Goal: Transaction & Acquisition: Purchase product/service

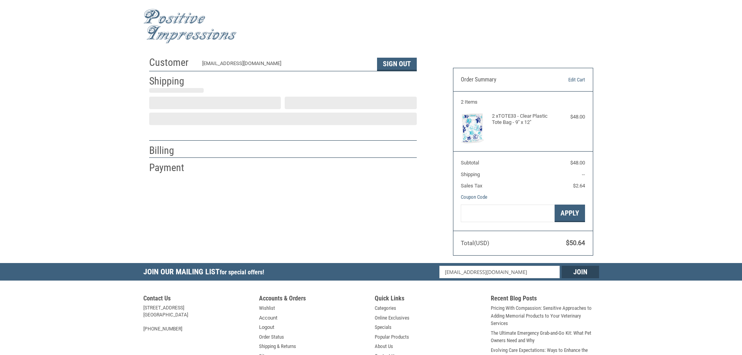
scroll to position [1, 0]
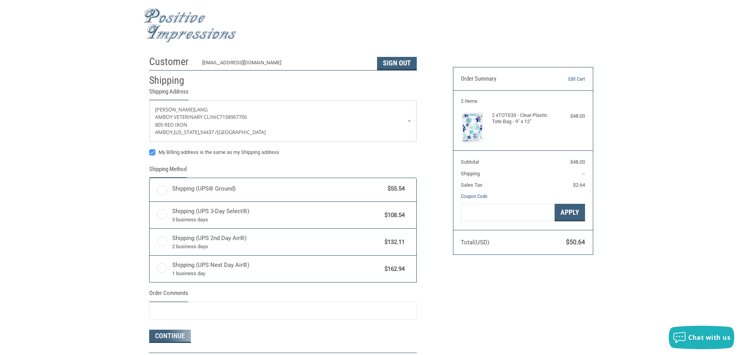
radio input "true"
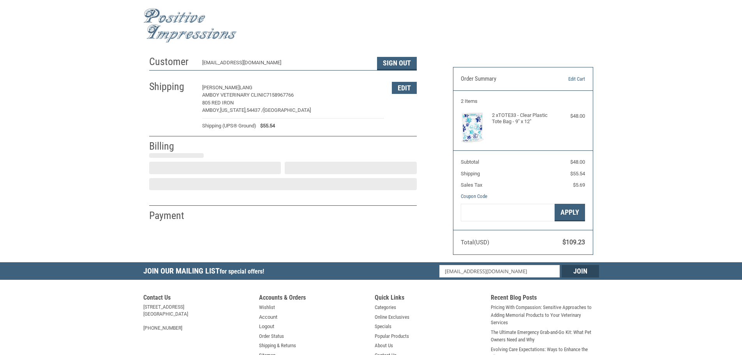
select select "US"
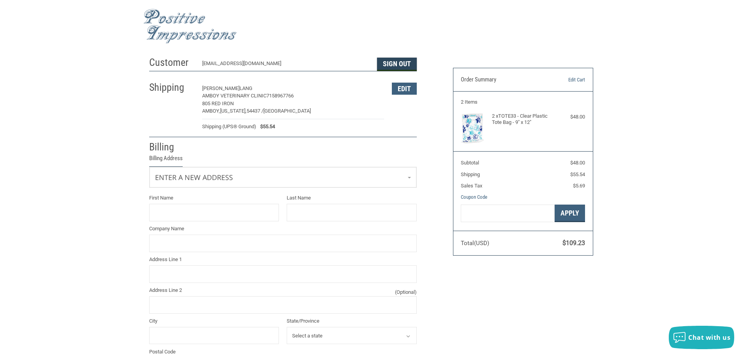
click at [398, 65] on button "Sign Out" at bounding box center [397, 64] width 40 height 13
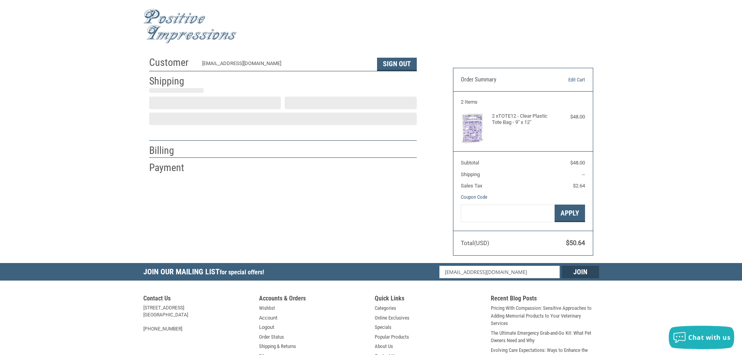
scroll to position [1, 0]
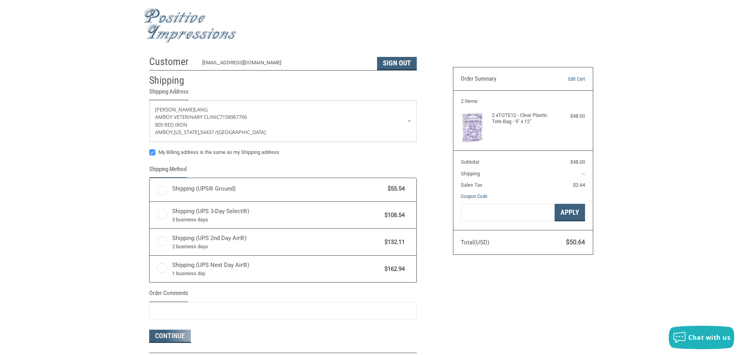
radio input "true"
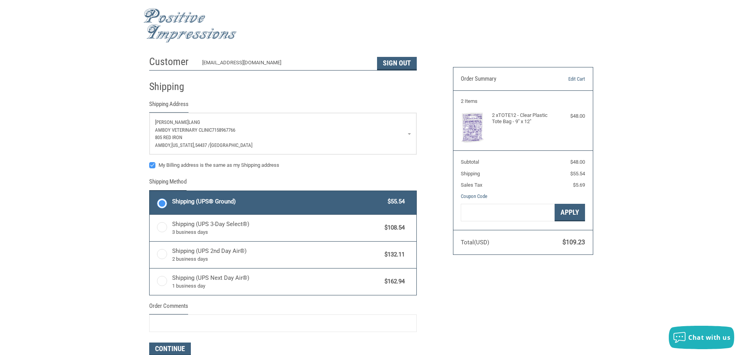
click at [401, 131] on p "AMBOY VETERINARY CLINIC 7158967766" at bounding box center [283, 130] width 256 height 8
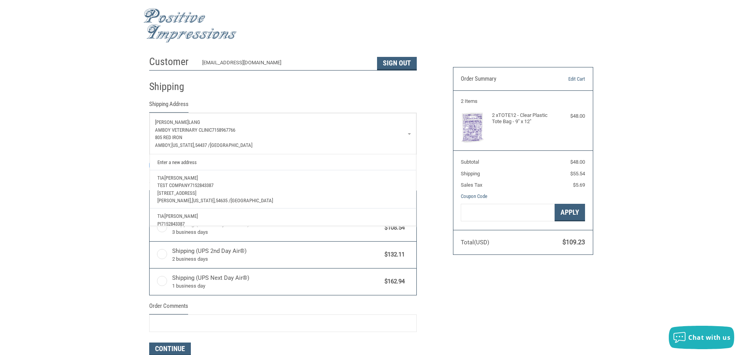
click at [480, 304] on div "Customer TESTLAUFENBERG@GMAIL.COM Sign Out Shipping Shipping Address SHERIE LAN…" at bounding box center [371, 226] width 456 height 348
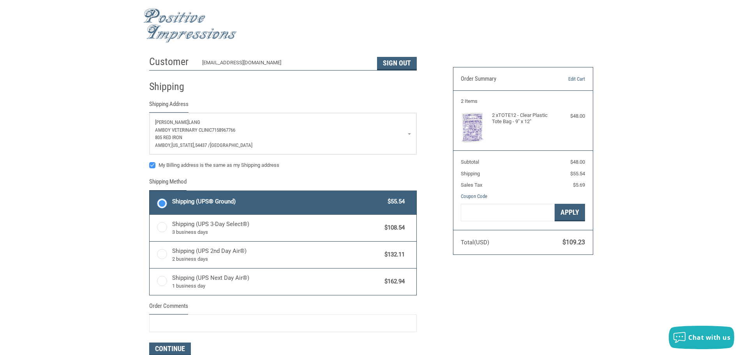
click at [351, 129] on p "AMBOY VETERINARY CLINIC 7158967766" at bounding box center [283, 130] width 256 height 8
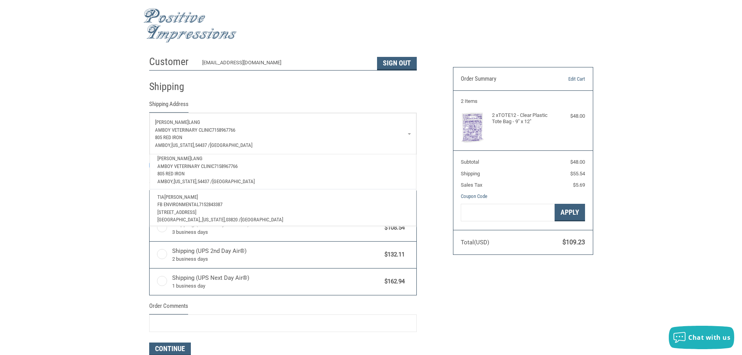
scroll to position [143, 0]
click at [265, 198] on p "FB ENVIRONMENTAL 7152843387" at bounding box center [282, 202] width 251 height 8
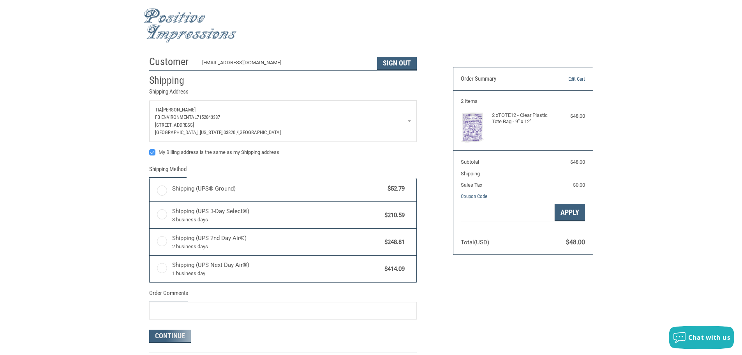
radio input "true"
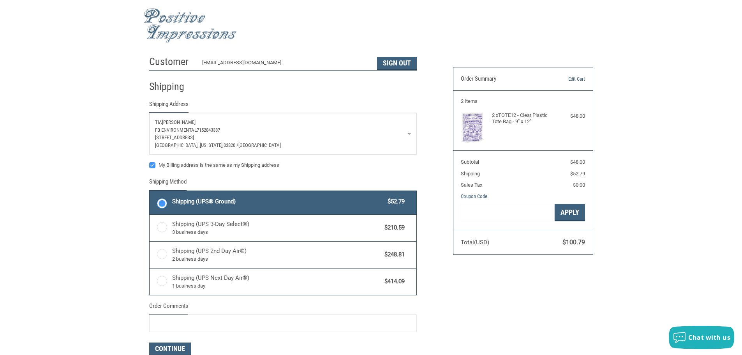
click at [390, 134] on p "FB ENVIRONMENTAL 7152843387" at bounding box center [283, 130] width 256 height 8
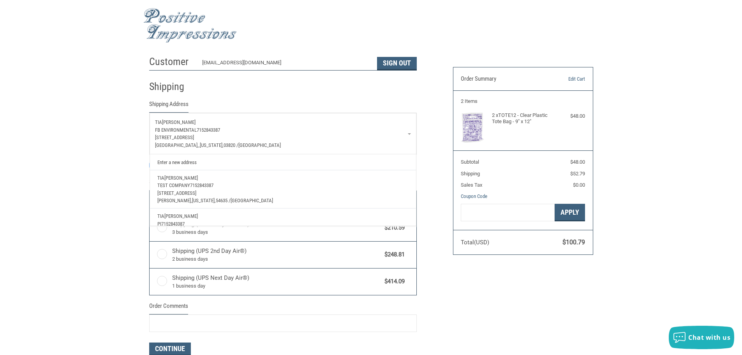
click at [390, 133] on p "FB ENVIRONMENTAL 7152843387" at bounding box center [283, 130] width 256 height 8
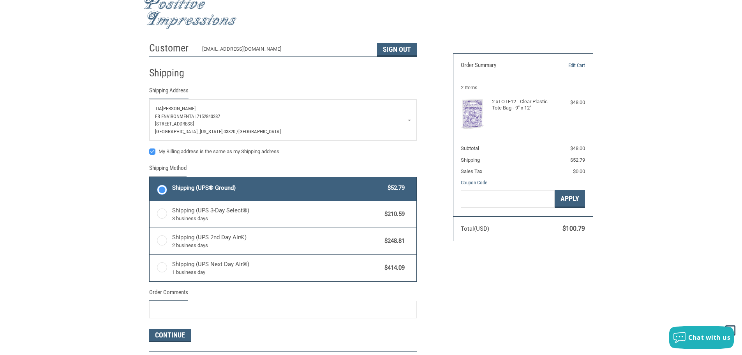
scroll to position [1, 0]
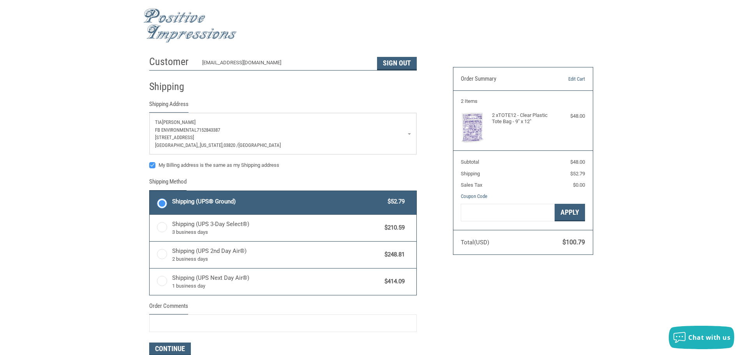
click at [325, 131] on p "FB ENVIRONMENTAL 7152843387" at bounding box center [283, 130] width 256 height 8
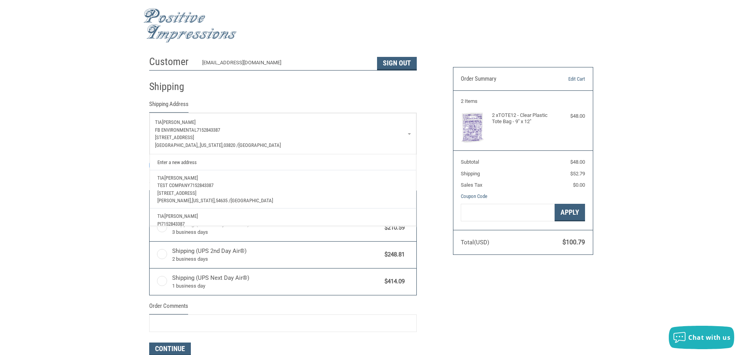
click at [672, 238] on div "Customer TESTLAUFENBERG@GMAIL.COM Sign Out Shipping Shipping Address TIA LAUFEN…" at bounding box center [371, 226] width 742 height 348
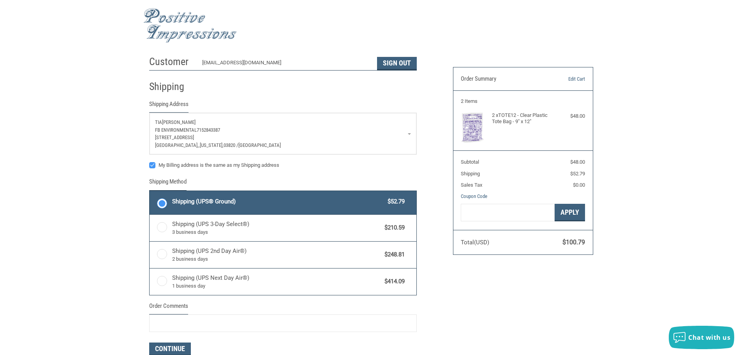
click at [364, 136] on p "383 CENTRAL AVE" at bounding box center [283, 138] width 256 height 8
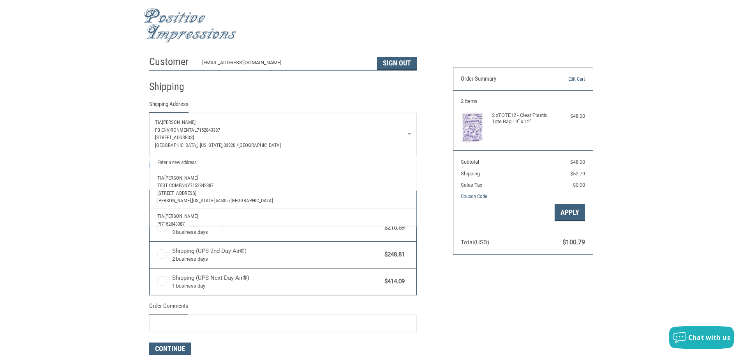
click at [182, 184] on span "TEST COMPANY" at bounding box center [173, 185] width 33 height 6
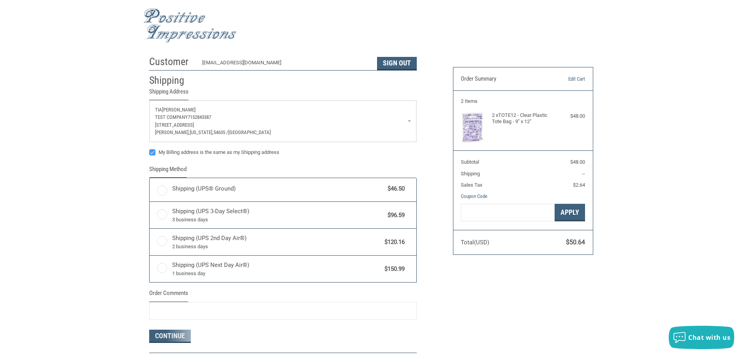
radio input "true"
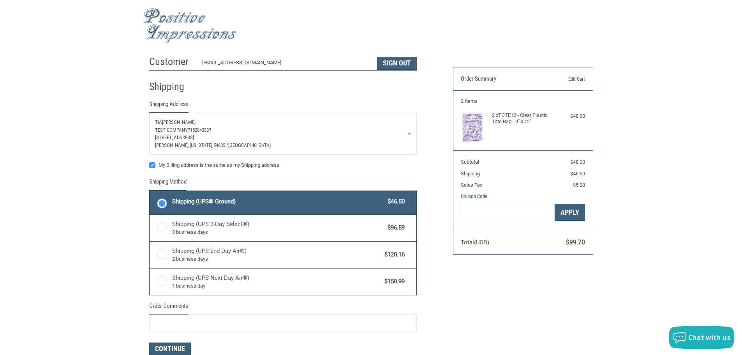
click at [292, 130] on p "TEST COMPANY 7152843387" at bounding box center [283, 130] width 256 height 8
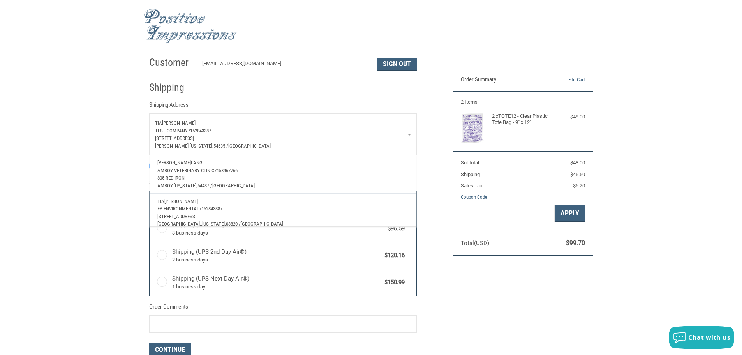
scroll to position [143, 0]
click at [176, 198] on p "FB ENVIRONMENTAL 7152843387" at bounding box center [282, 202] width 251 height 8
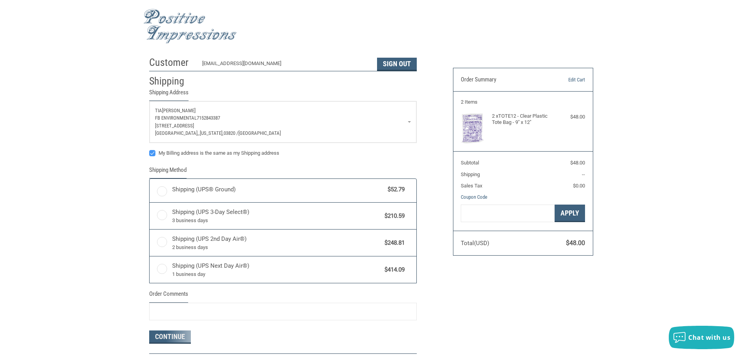
radio input "true"
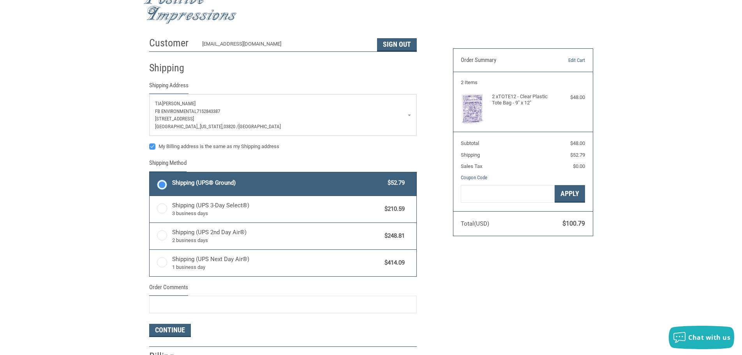
scroll to position [0, 0]
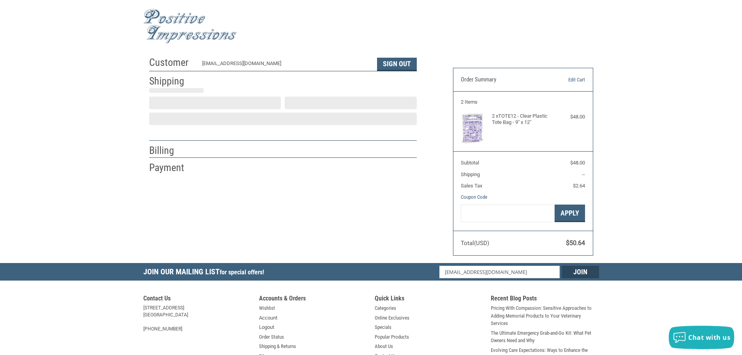
scroll to position [1, 0]
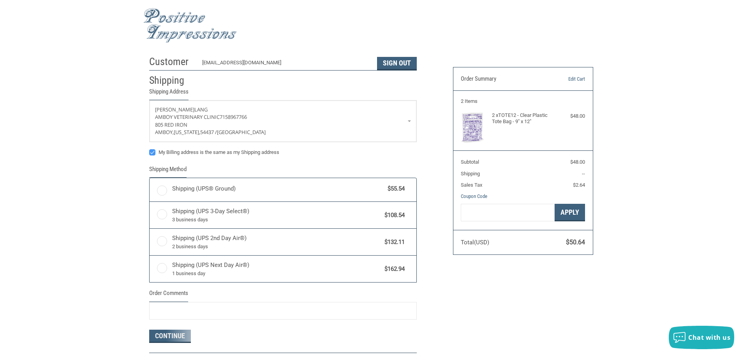
radio input "true"
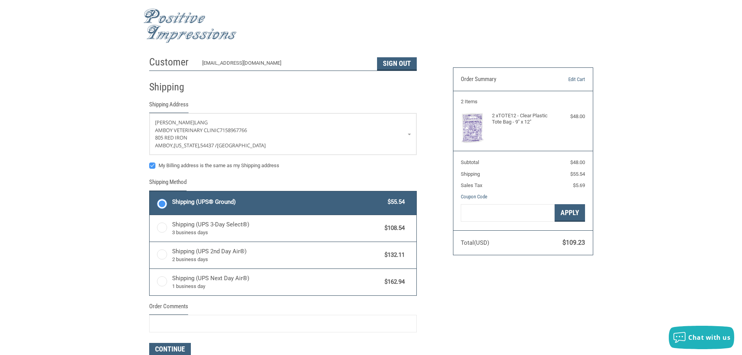
scroll to position [0, 0]
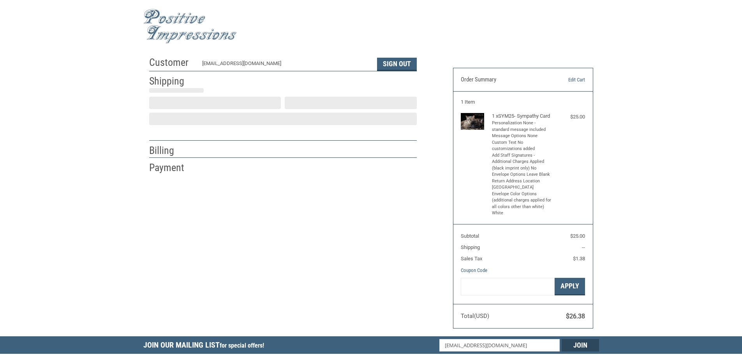
scroll to position [1, 0]
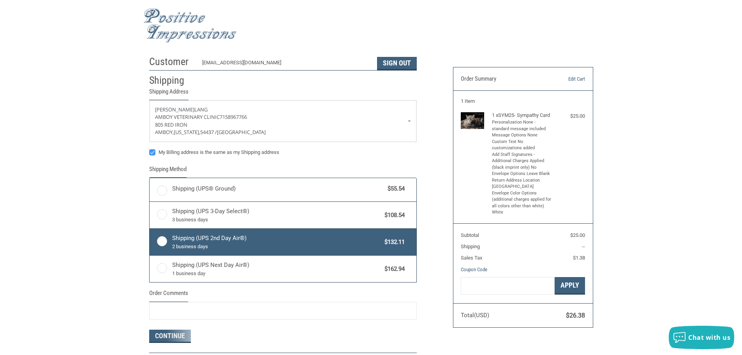
radio input "true"
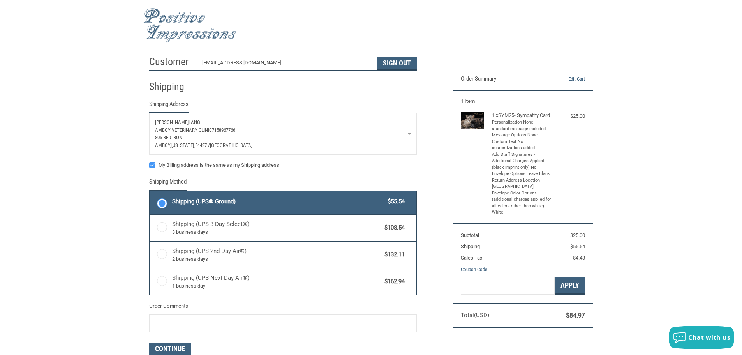
click at [310, 135] on p "805 RED IRON" at bounding box center [283, 138] width 256 height 8
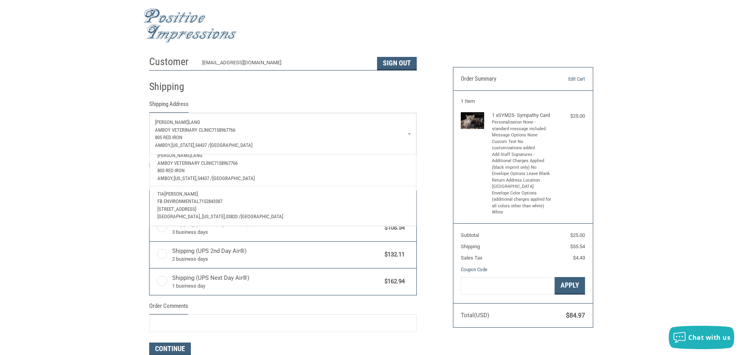
scroll to position [143, 0]
click at [170, 198] on span "FB ENVIRONMENTAL" at bounding box center [178, 201] width 42 height 6
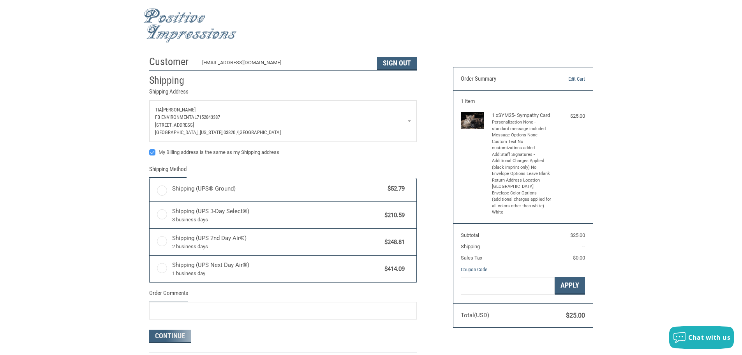
radio input "true"
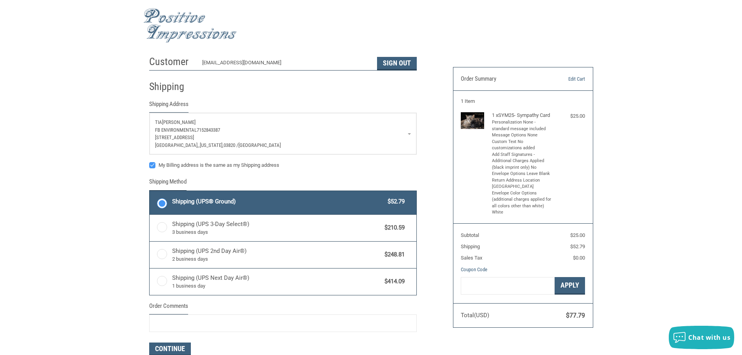
click at [325, 124] on p "TIA LAUFENBERG" at bounding box center [283, 122] width 256 height 8
